Goal: Task Accomplishment & Management: Use online tool/utility

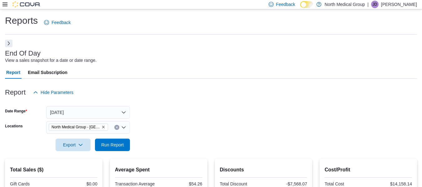
scroll to position [147, 0]
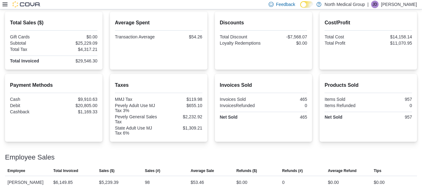
click at [5, 3] on icon at bounding box center [4, 4] width 5 height 4
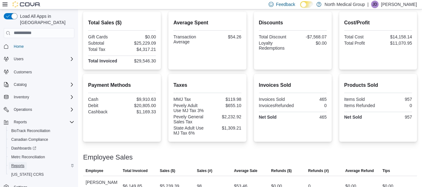
click at [18, 163] on span "Reports" at bounding box center [17, 165] width 13 height 5
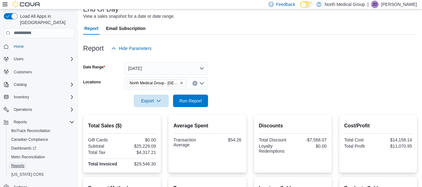
scroll to position [32, 0]
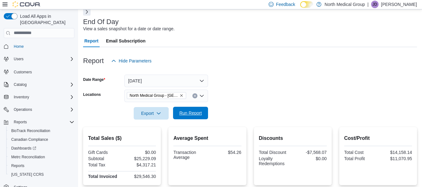
click at [190, 116] on span "Run Report" at bounding box center [190, 113] width 27 height 12
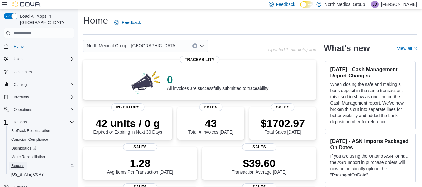
click at [27, 162] on link "Reports" at bounding box center [18, 165] width 18 height 7
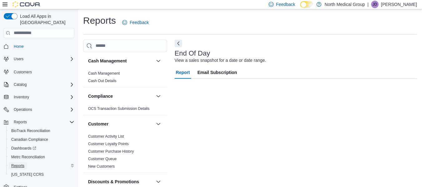
click at [27, 162] on link "Reports" at bounding box center [18, 165] width 18 height 7
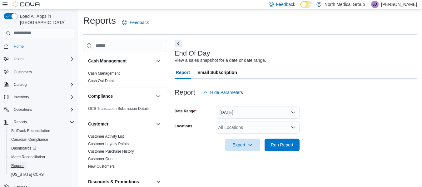
scroll to position [10, 0]
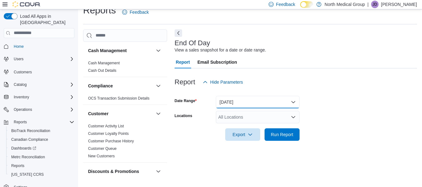
click at [231, 100] on button "Today" at bounding box center [258, 102] width 84 height 12
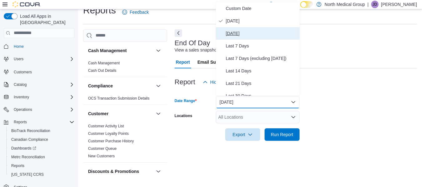
click at [241, 31] on span "Yesterday" at bounding box center [261, 33] width 71 height 7
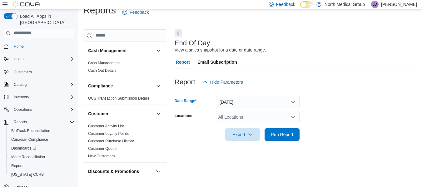
click at [247, 113] on div "All Locations" at bounding box center [258, 117] width 84 height 12
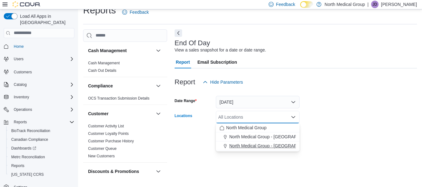
click at [247, 147] on span "North Medical Group - Pevely" at bounding box center [274, 146] width 90 height 6
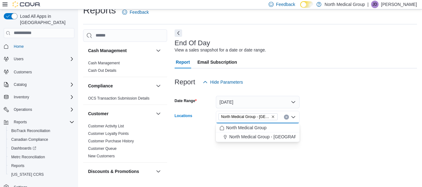
click at [327, 116] on form "Date Range Yesterday Locations North Medical Group - Pevely Combo box. Selected…" at bounding box center [295, 114] width 242 height 52
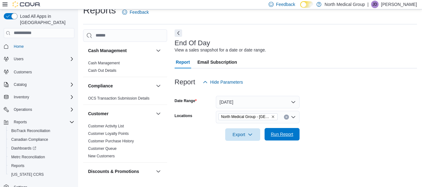
click at [286, 136] on span "Run Report" at bounding box center [282, 134] width 22 height 6
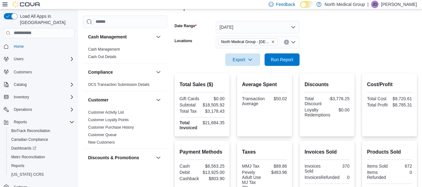
scroll to position [98, 0]
